Goal: Task Accomplishment & Management: Manage account settings

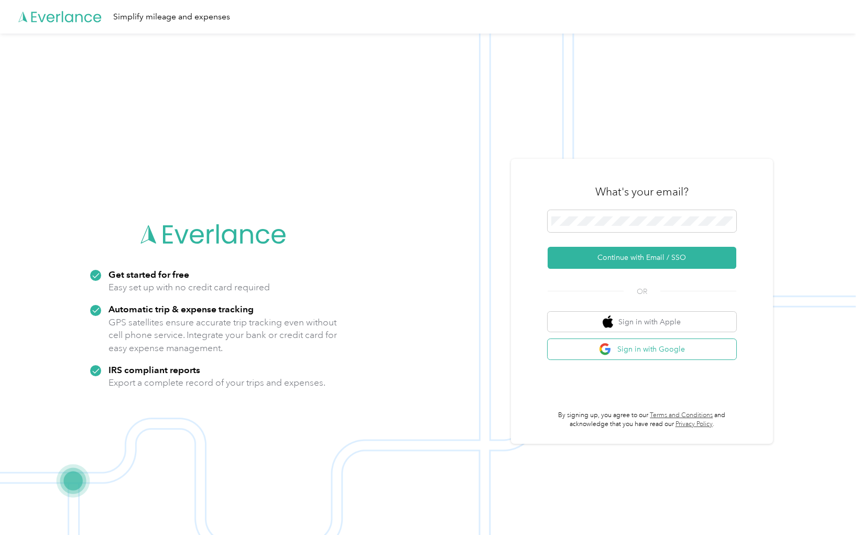
click at [637, 352] on button "Sign in with Google" at bounding box center [642, 349] width 189 height 20
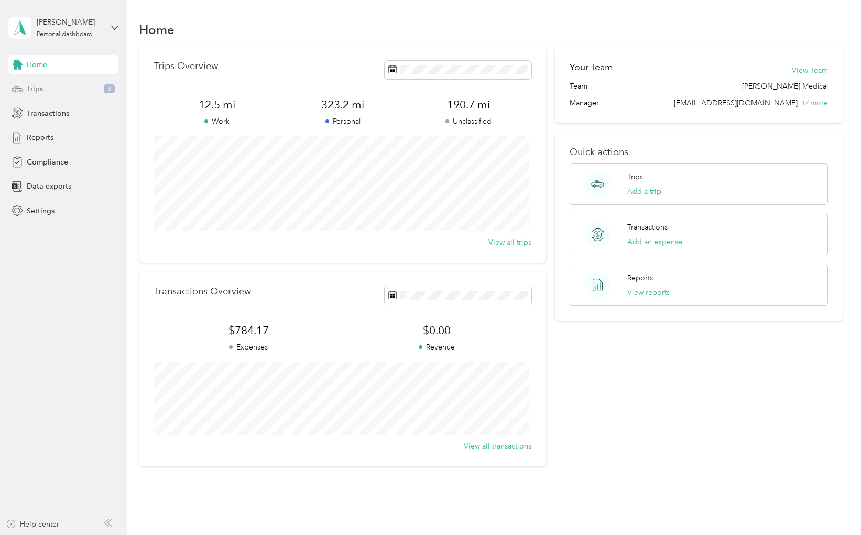
click at [62, 96] on div "Trips 3" at bounding box center [63, 89] width 110 height 19
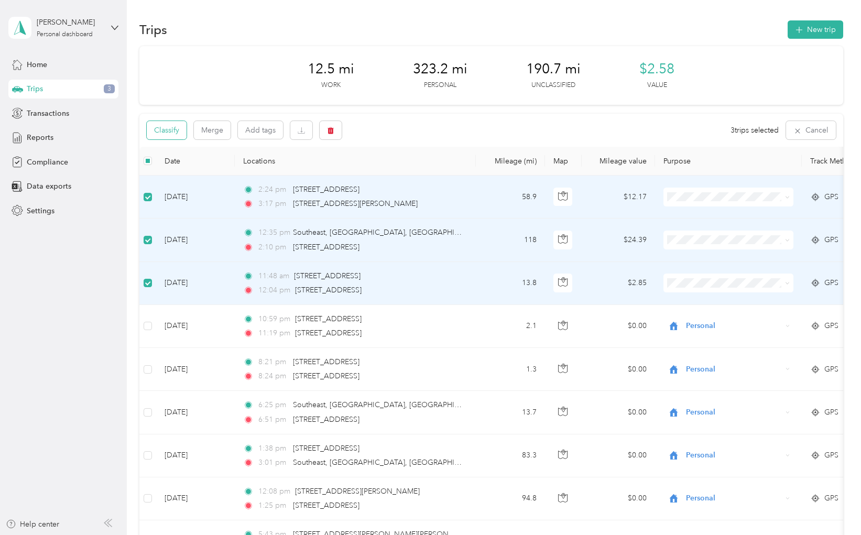
click at [181, 132] on button "Classify" at bounding box center [167, 130] width 40 height 18
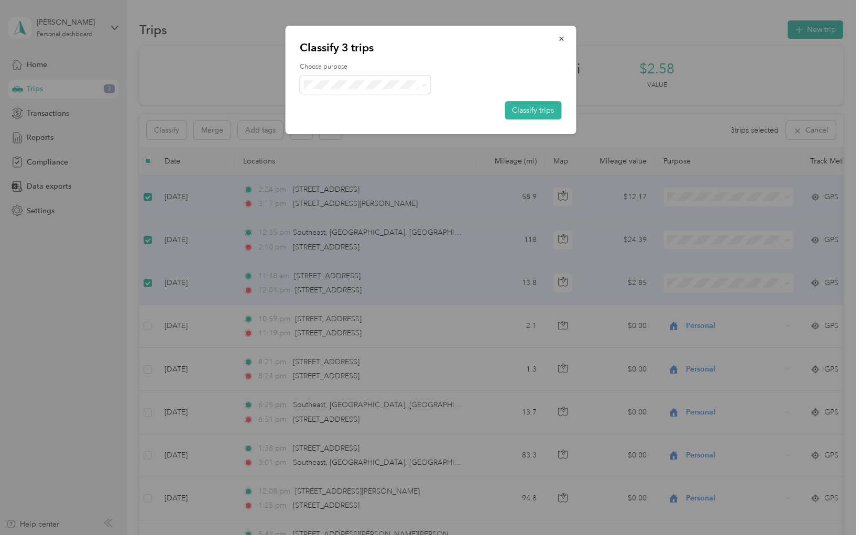
click at [370, 118] on span "Personal" at bounding box center [374, 122] width 97 height 11
click at [527, 106] on button "Classify trips" at bounding box center [533, 110] width 57 height 18
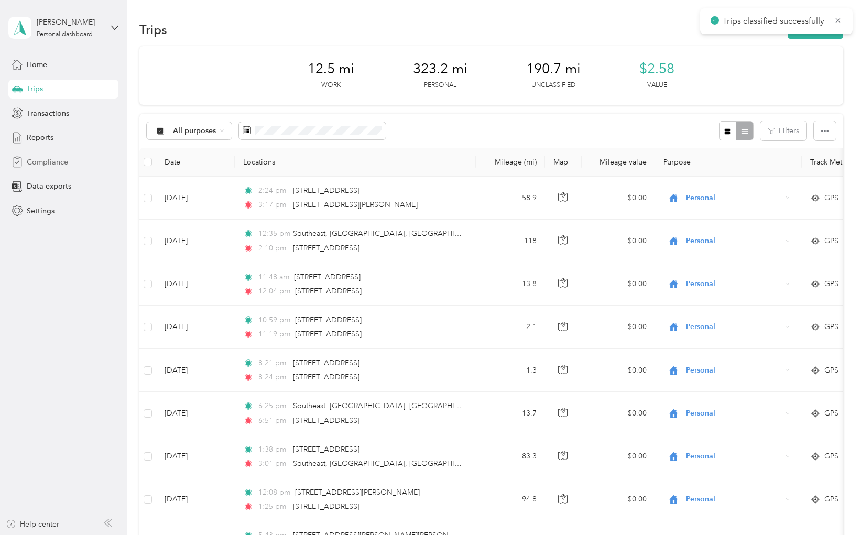
click at [40, 161] on span "Compliance" at bounding box center [47, 162] width 41 height 11
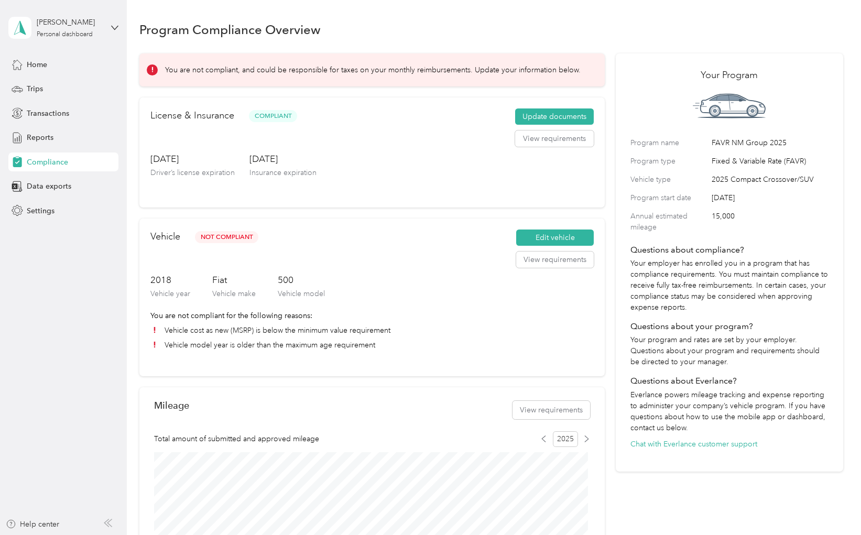
click at [542, 273] on div "Edit vehicle View requirements" at bounding box center [555, 252] width 78 height 44
click at [548, 260] on button "View requirements" at bounding box center [555, 260] width 78 height 17
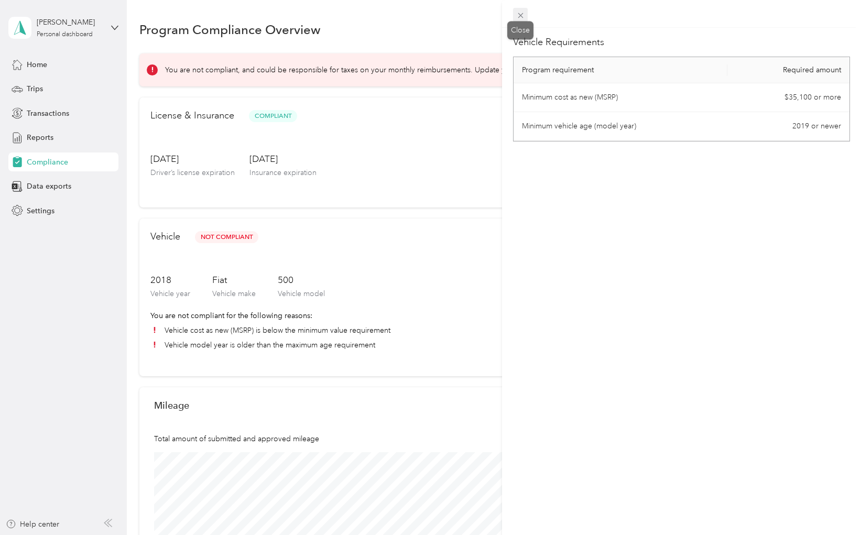
click at [524, 15] on icon at bounding box center [520, 15] width 9 height 9
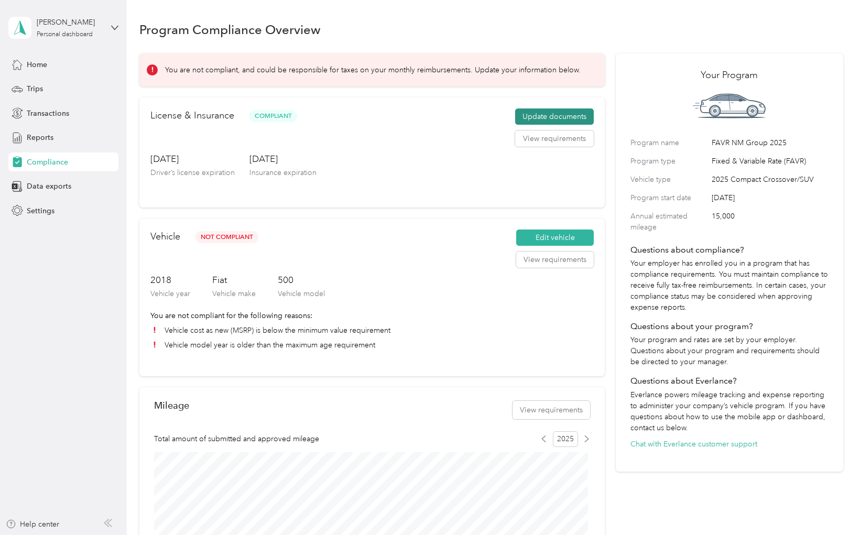
click at [568, 115] on button "Update documents" at bounding box center [554, 116] width 79 height 17
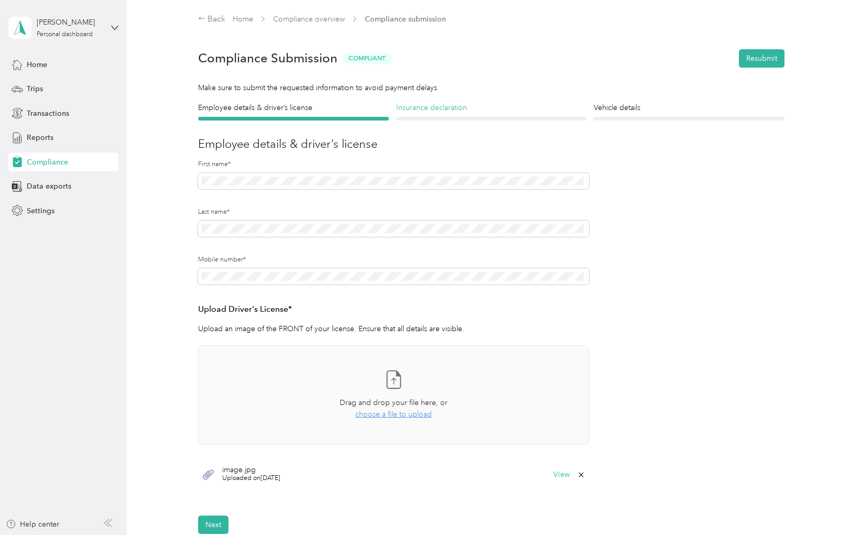
click at [455, 110] on h4 "Insurance declaration" at bounding box center [491, 107] width 191 height 11
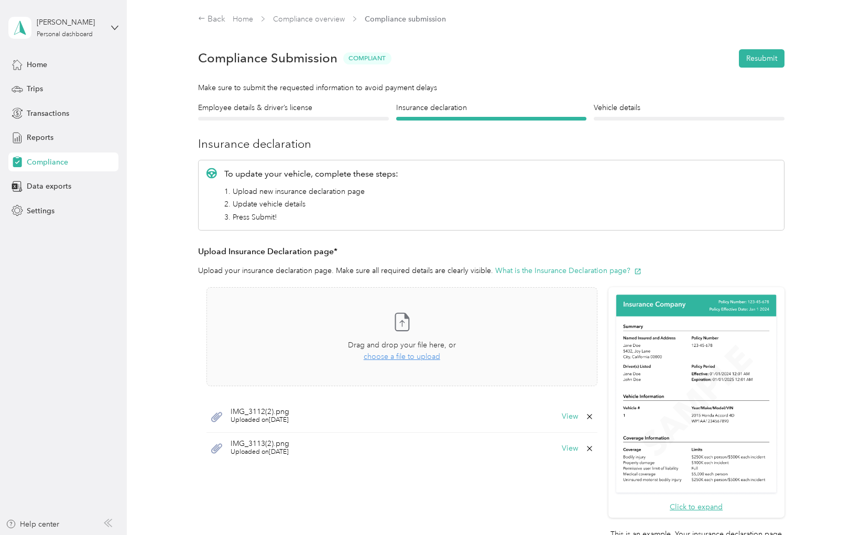
click at [613, 120] on div at bounding box center [689, 119] width 191 height 4
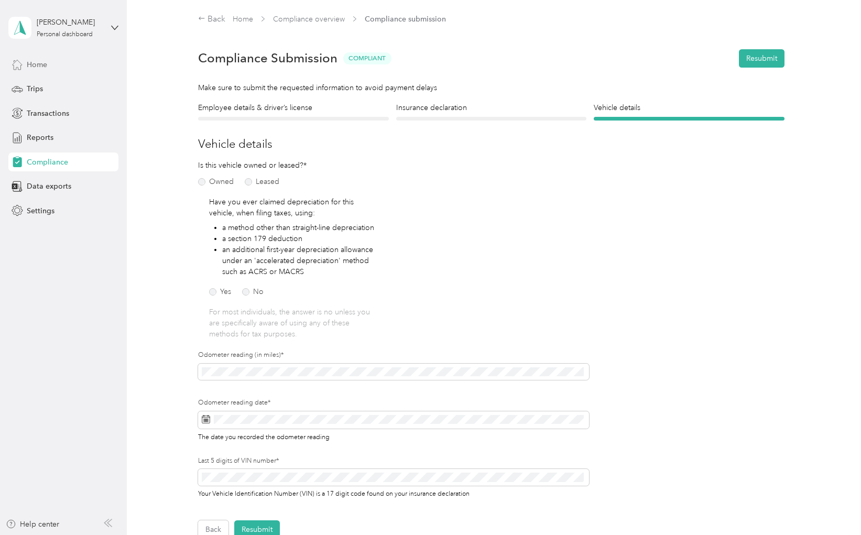
click at [48, 60] on div "Home" at bounding box center [63, 64] width 110 height 19
